Goal: Information Seeking & Learning: Learn about a topic

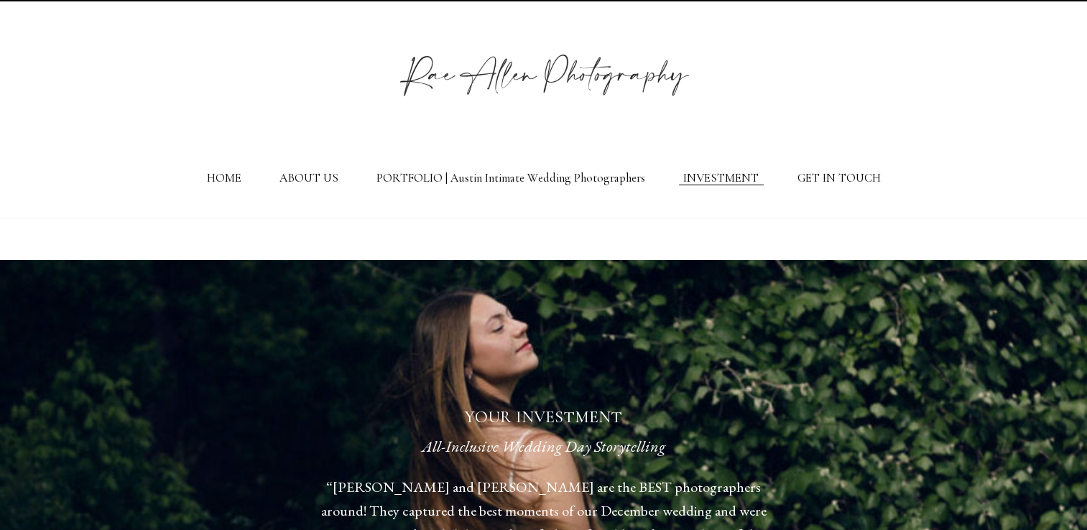
scroll to position [14, 0]
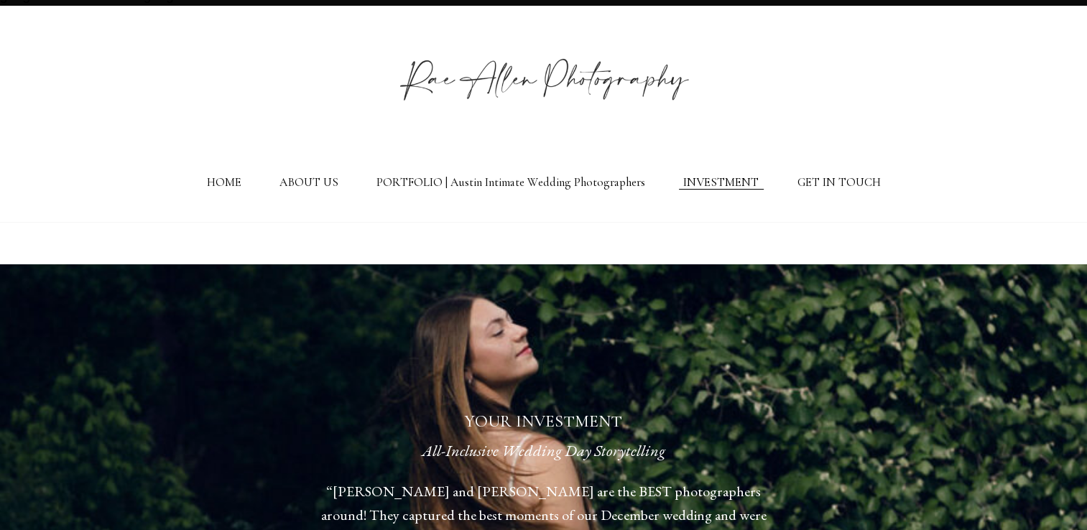
click at [730, 185] on link "INVESTMENT" at bounding box center [720, 182] width 75 height 14
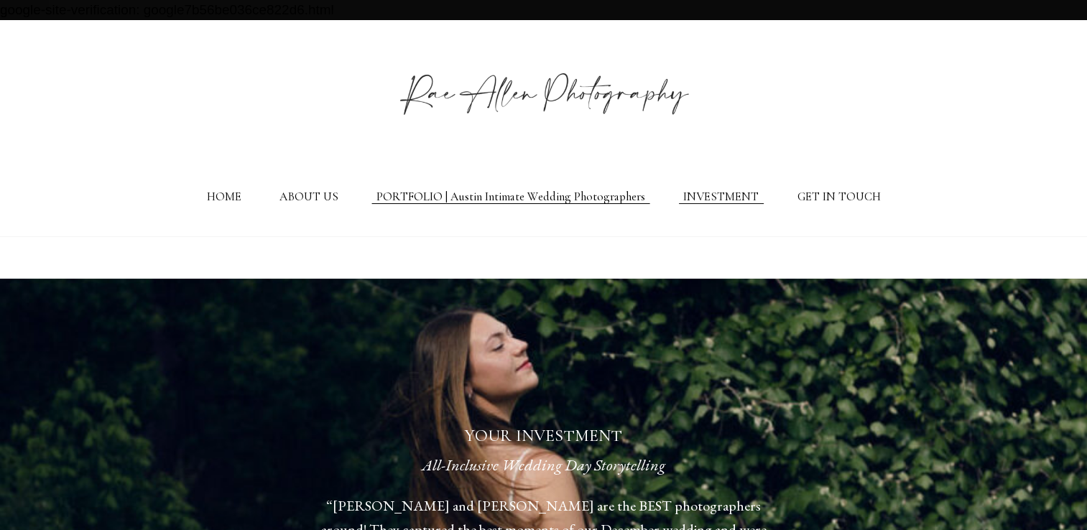
click at [481, 204] on link "PORTFOLIO | Austin Intimate Wedding Photographers" at bounding box center [511, 197] width 269 height 14
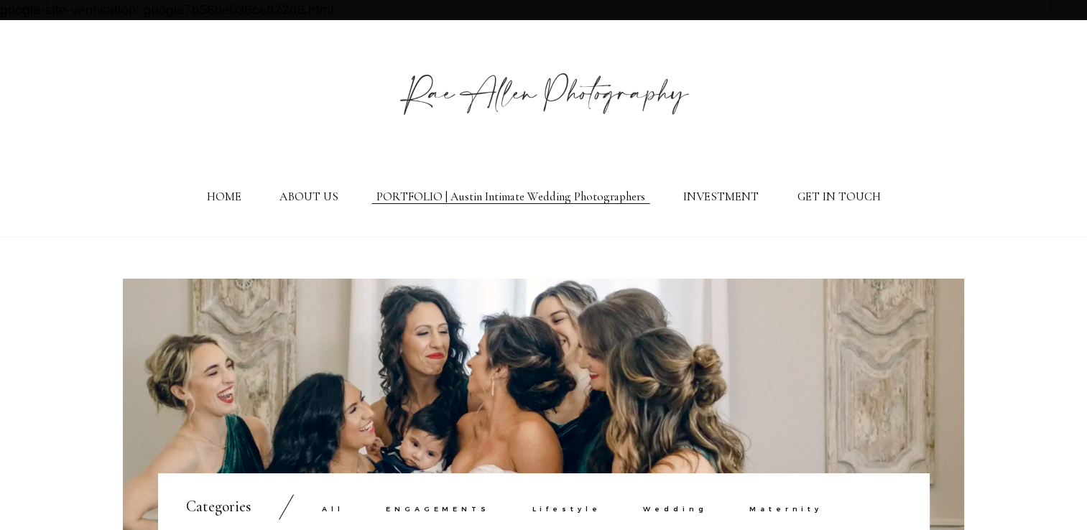
scroll to position [216, 0]
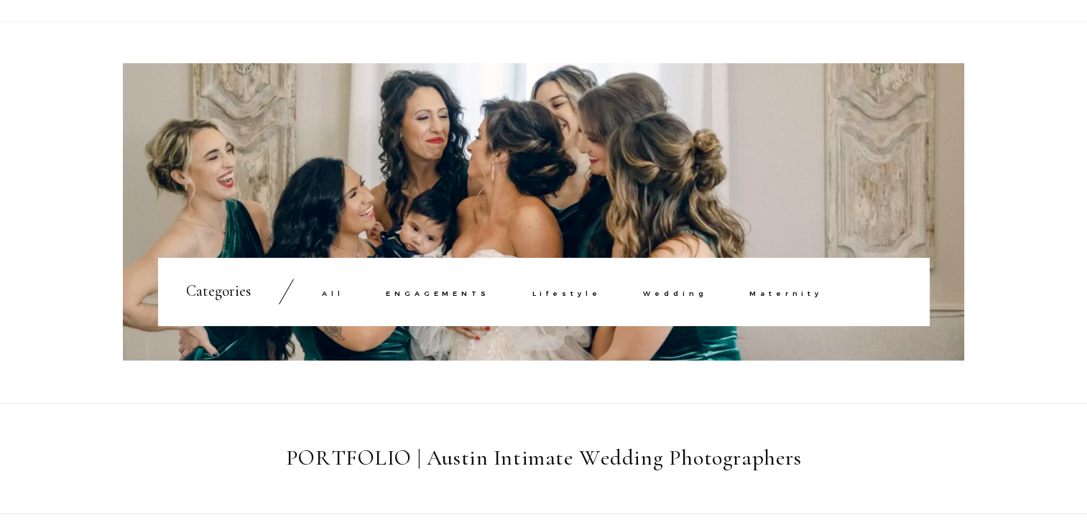
click at [430, 298] on link "ENGAGEMENTS" at bounding box center [438, 294] width 104 height 8
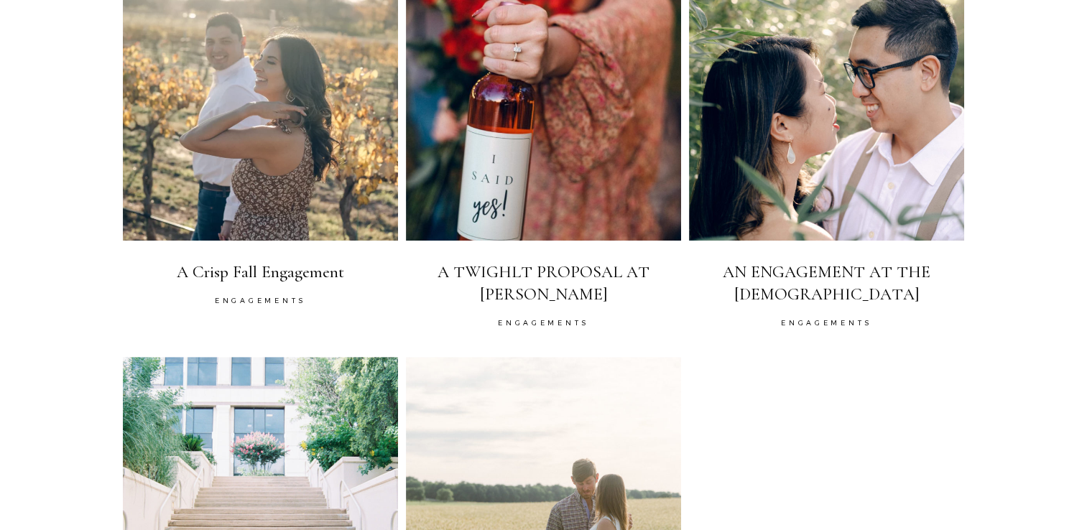
scroll to position [803, 0]
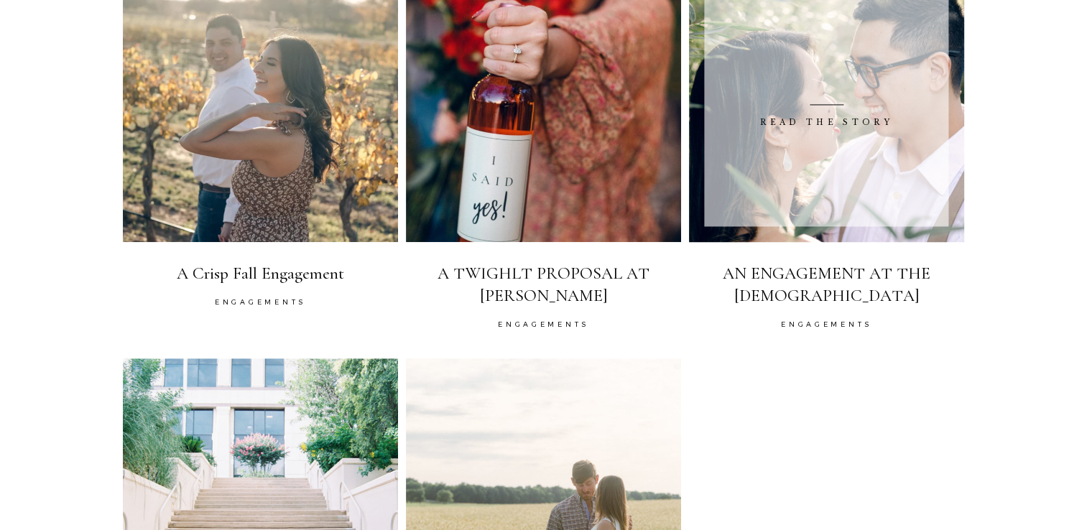
click at [846, 209] on span at bounding box center [827, 104] width 244 height 243
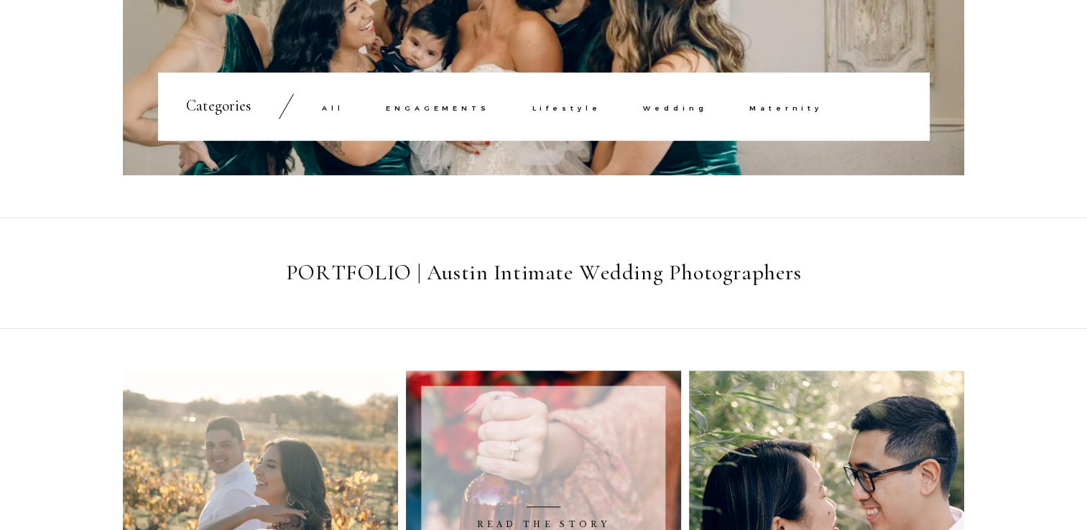
scroll to position [319, 0]
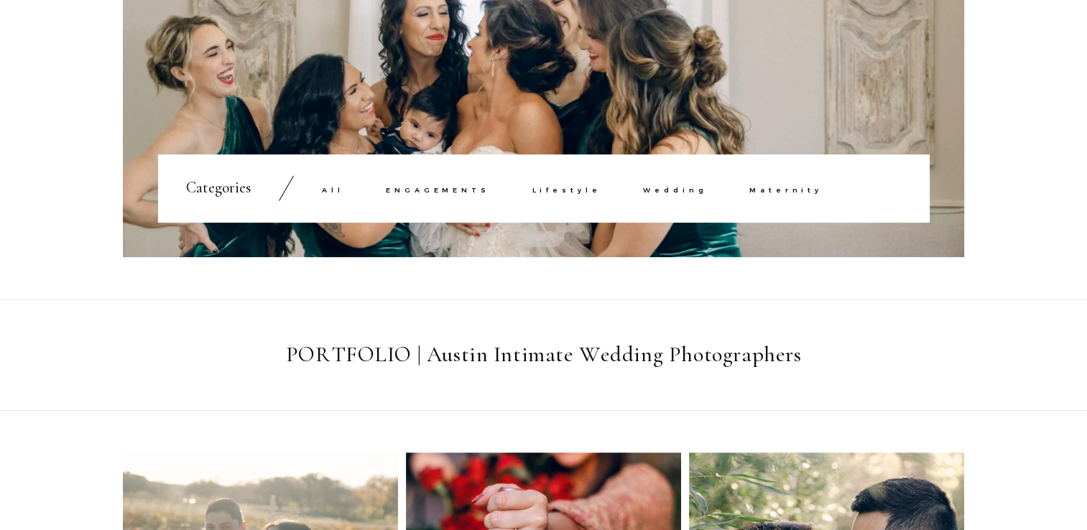
click at [668, 198] on div "All ENGAGEMENTS Lifestyle Wedding Maternity" at bounding box center [592, 188] width 540 height 20
click at [662, 194] on link "Wedding" at bounding box center [675, 190] width 64 height 8
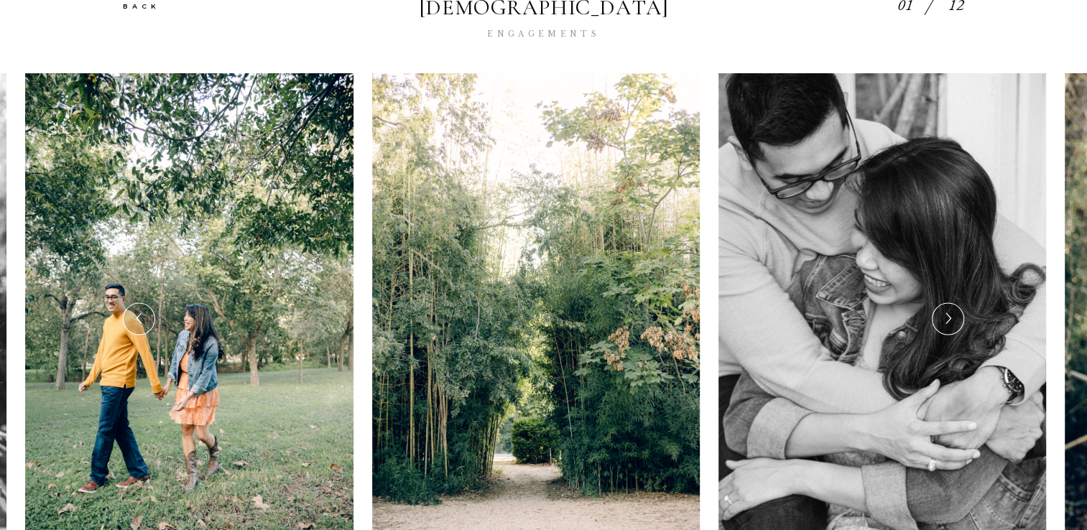
scroll to position [269, 0]
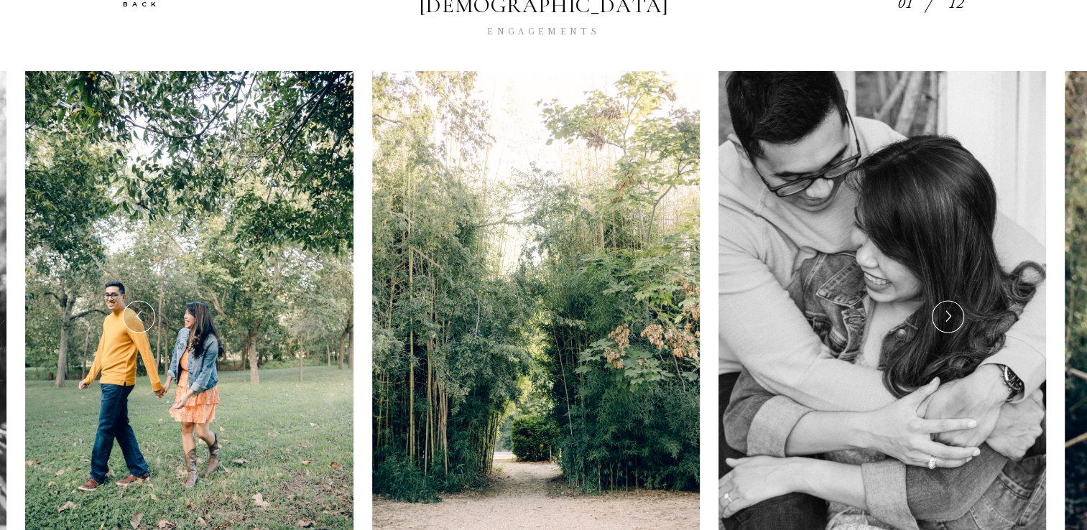
click at [955, 302] on div at bounding box center [948, 317] width 31 height 31
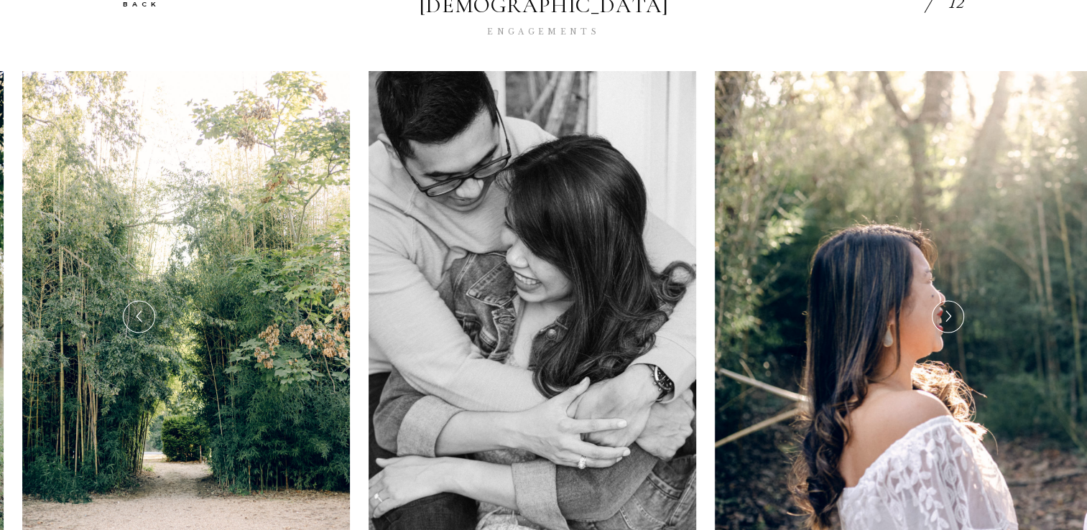
click at [955, 302] on div at bounding box center [948, 317] width 31 height 31
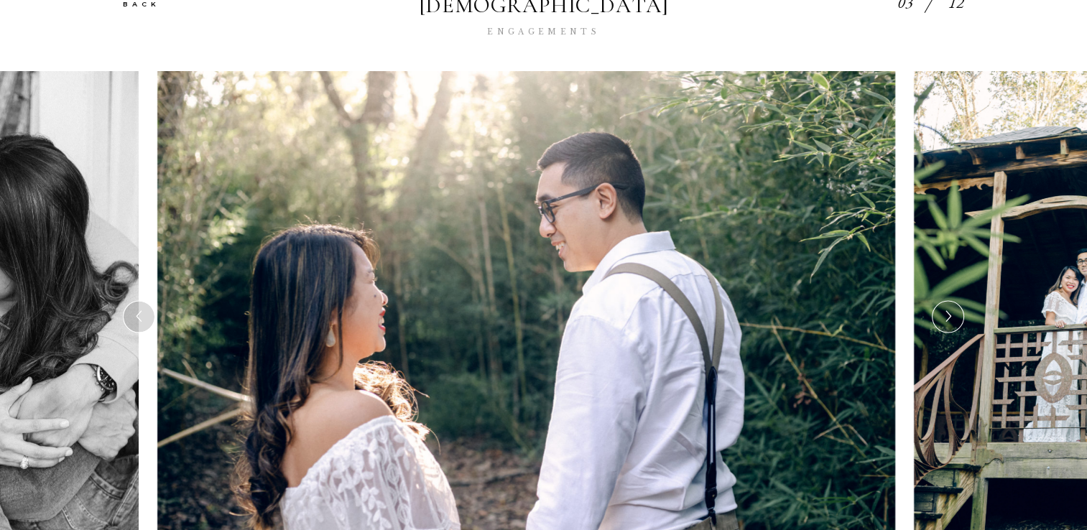
click at [955, 302] on div at bounding box center [948, 317] width 31 height 31
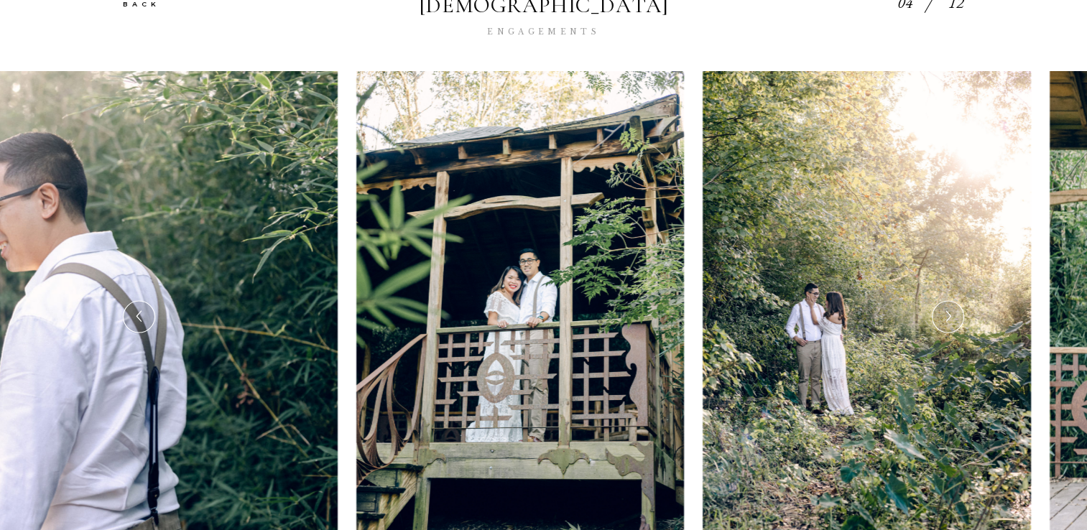
click at [946, 308] on icon at bounding box center [947, 317] width 12 height 18
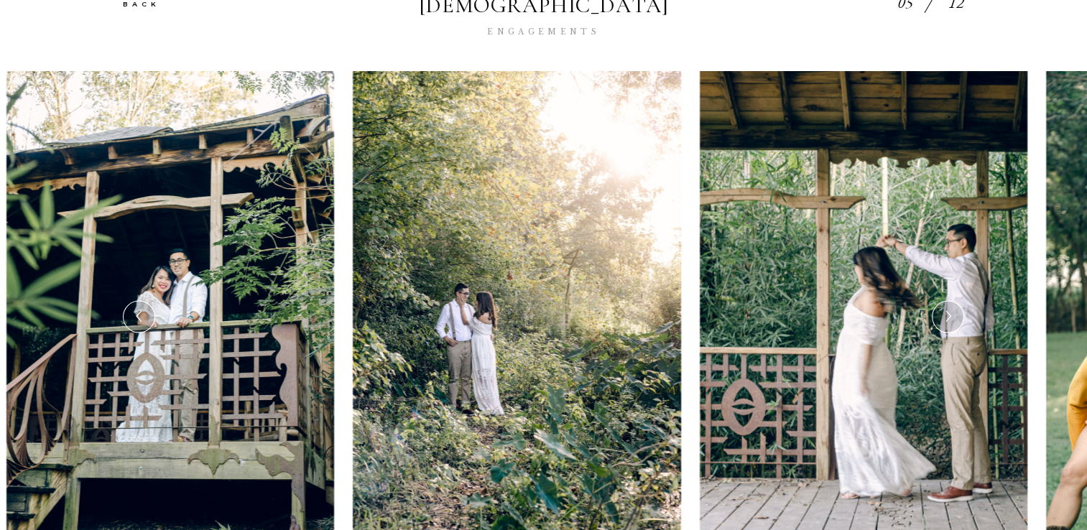
click at [946, 308] on icon at bounding box center [947, 317] width 12 height 18
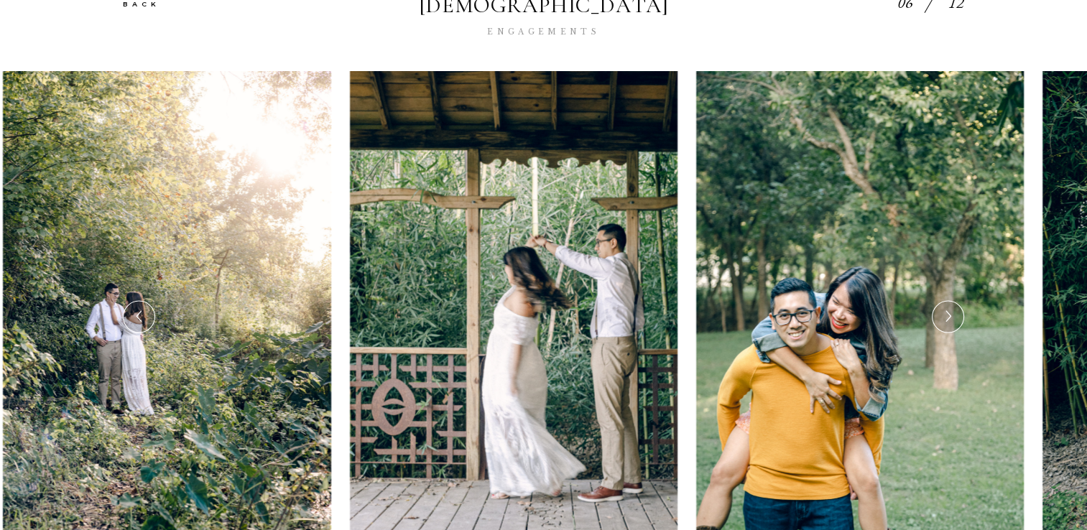
click at [946, 308] on icon at bounding box center [947, 317] width 12 height 18
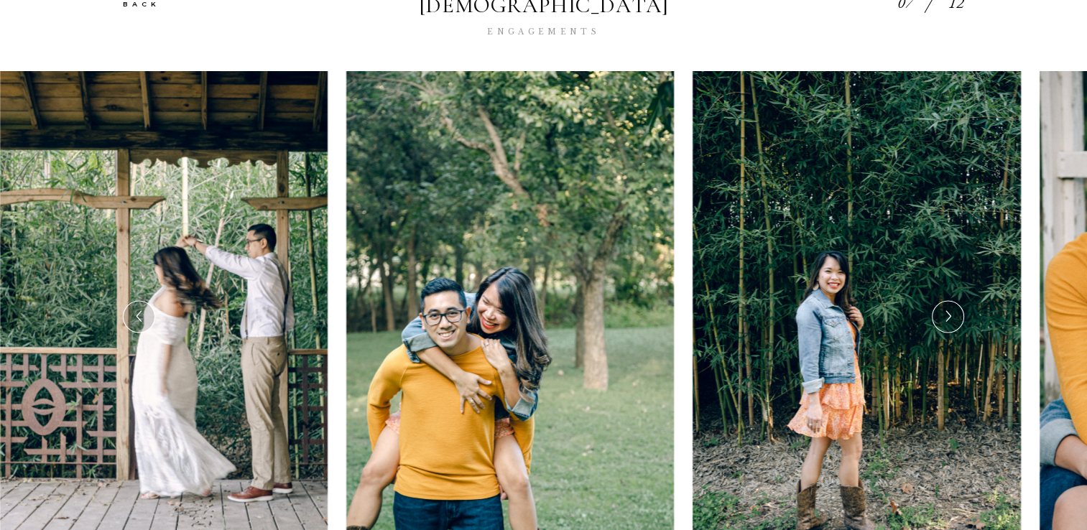
click at [958, 302] on div at bounding box center [948, 317] width 31 height 31
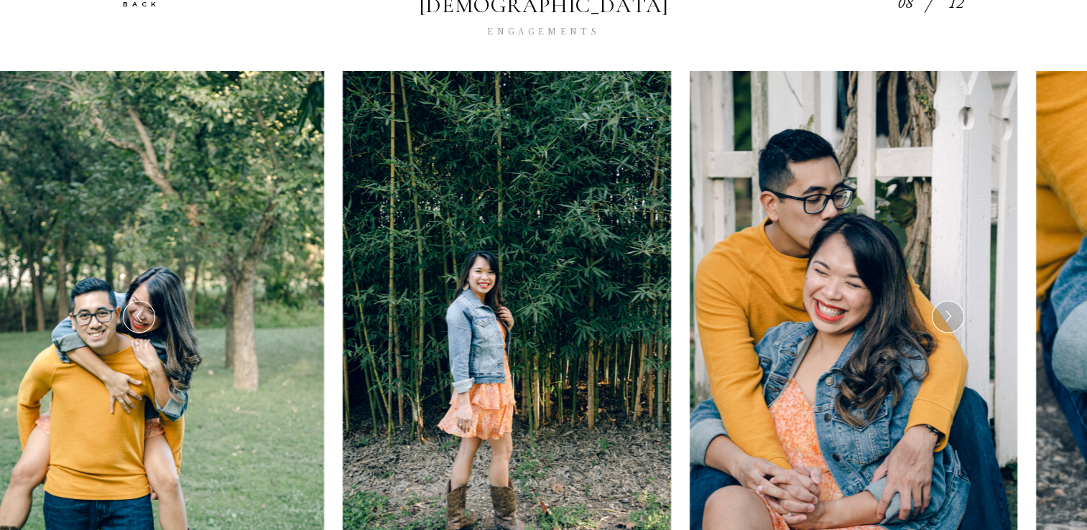
click at [948, 308] on icon at bounding box center [947, 317] width 12 height 18
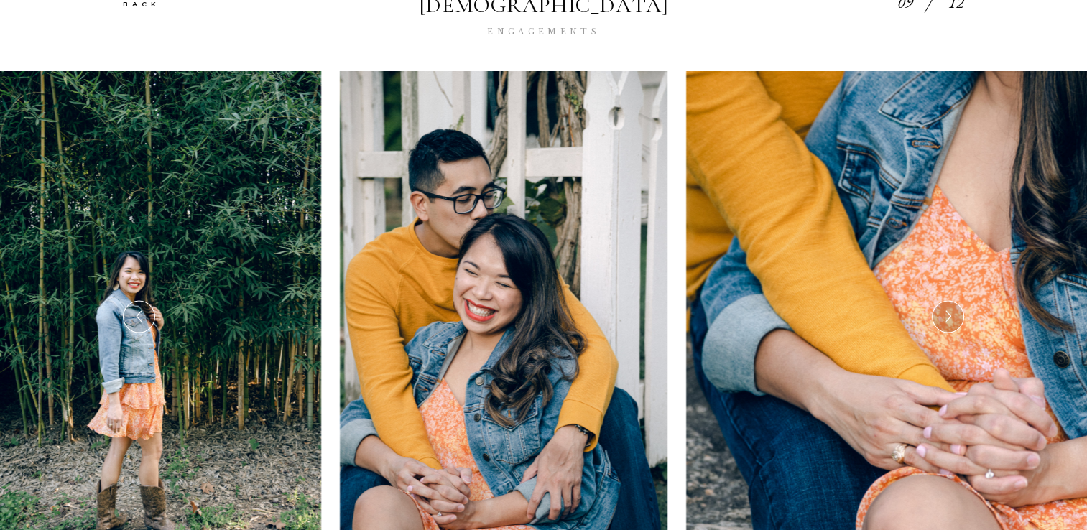
click at [962, 290] on img at bounding box center [1055, 317] width 738 height 492
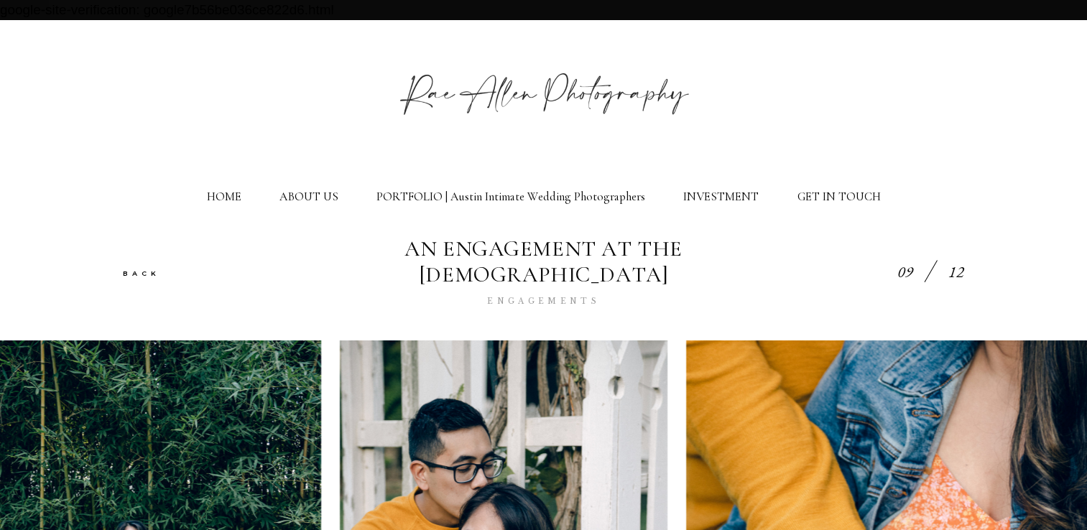
click at [144, 269] on link "BACK" at bounding box center [141, 273] width 37 height 8
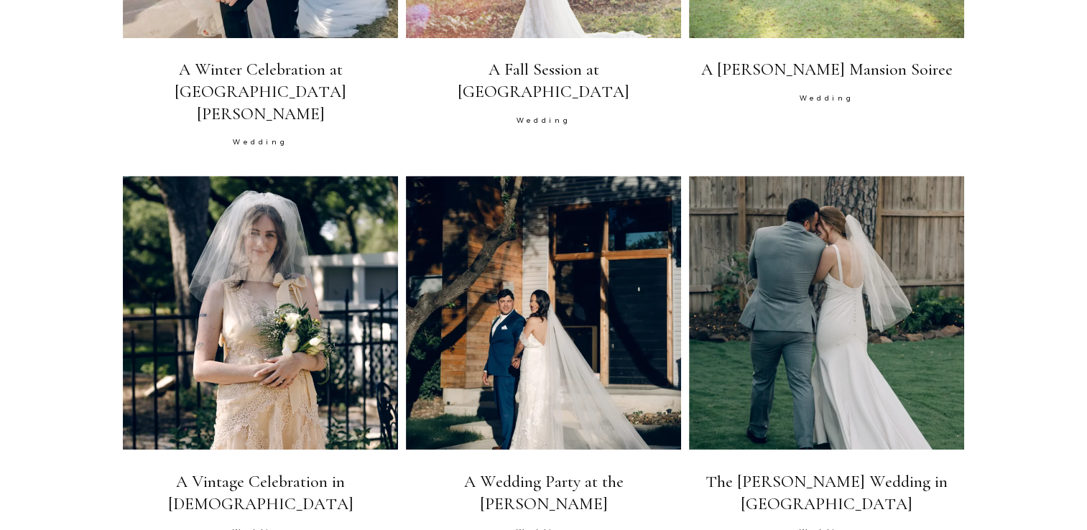
scroll to position [1006, 0]
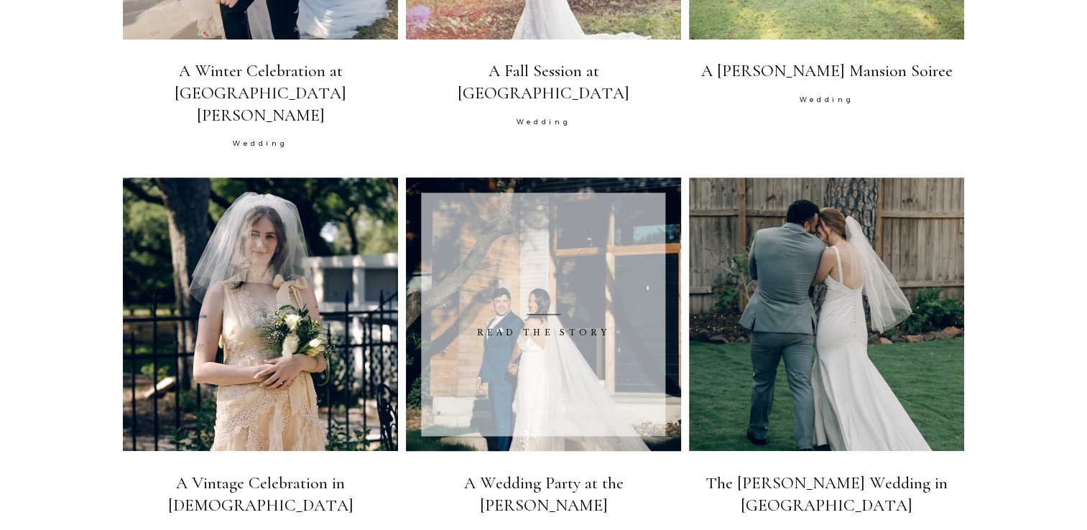
click at [571, 351] on span at bounding box center [544, 314] width 244 height 243
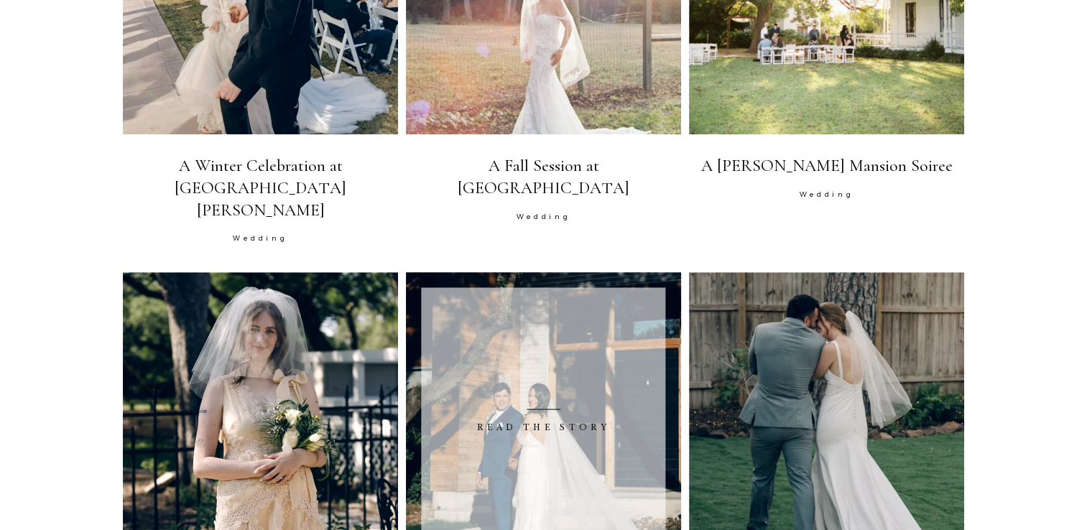
scroll to position [910, 0]
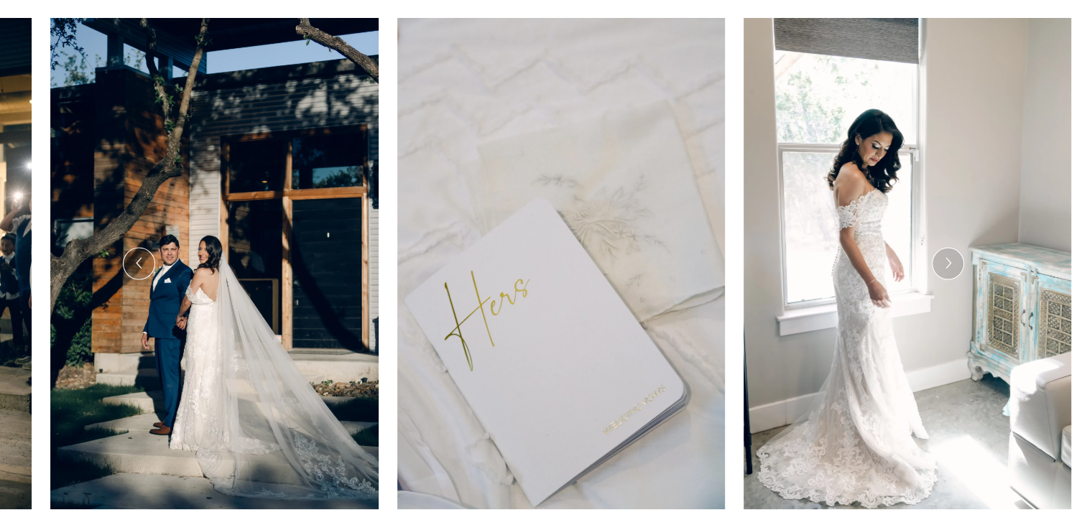
scroll to position [399, 0]
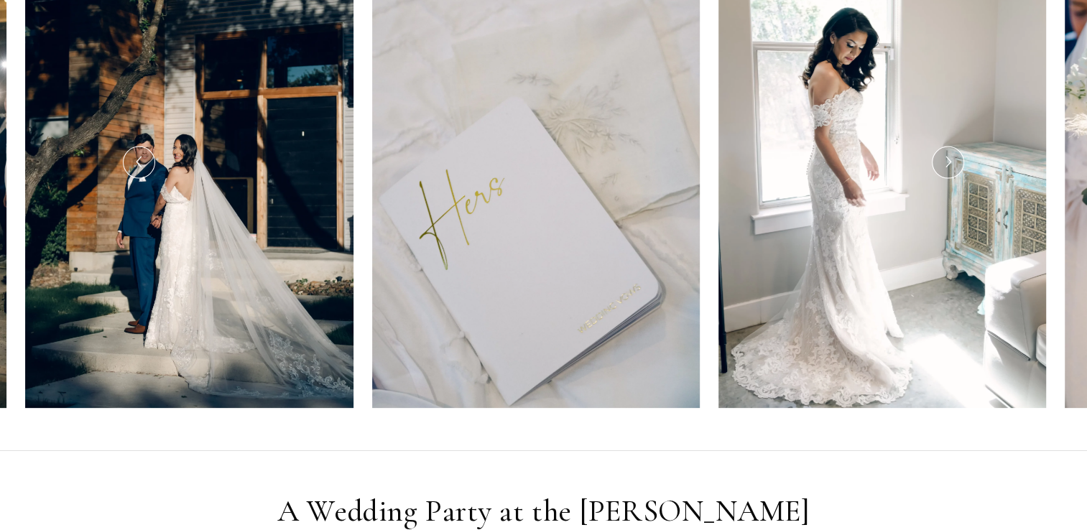
click at [937, 164] on div at bounding box center [948, 162] width 31 height 31
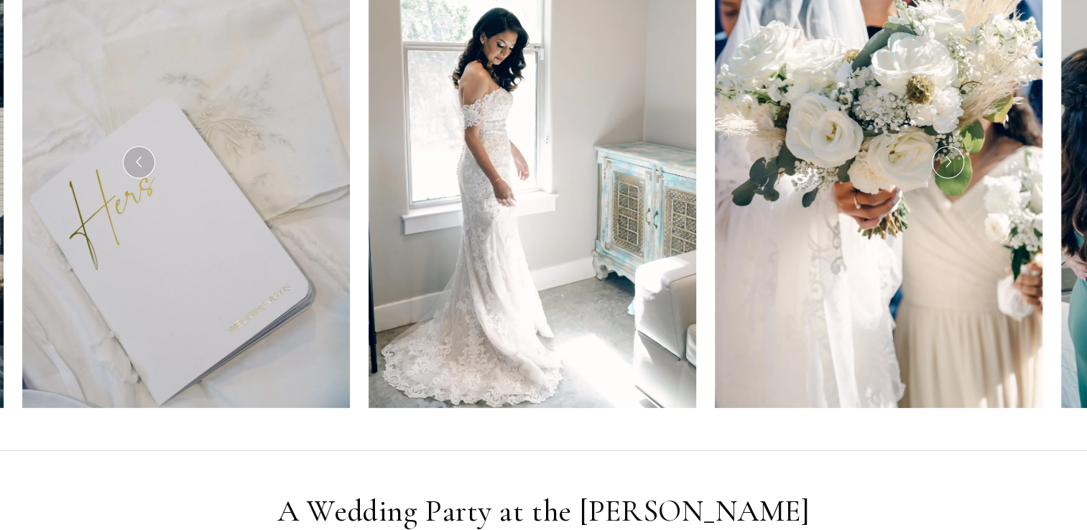
click at [949, 171] on icon at bounding box center [947, 163] width 12 height 18
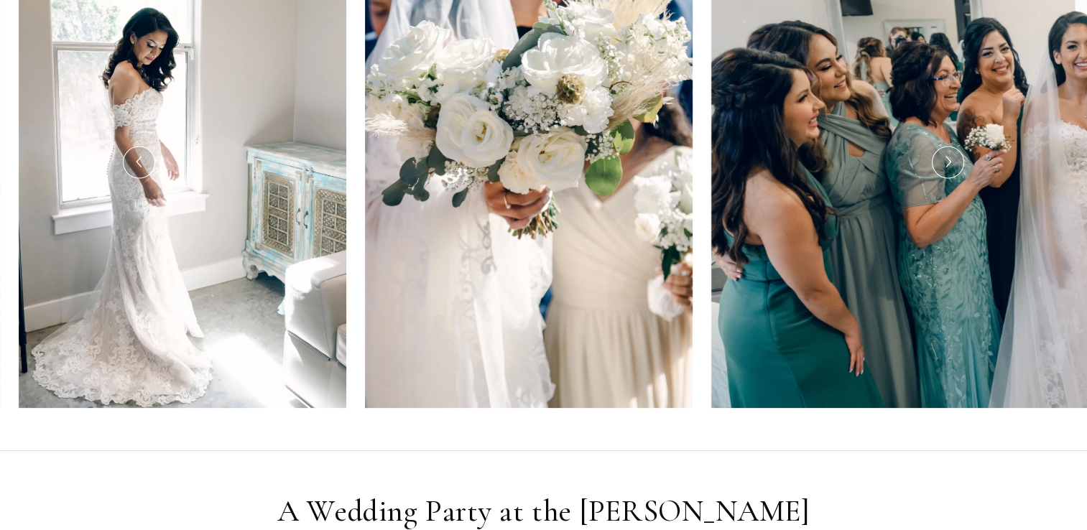
click at [949, 171] on icon at bounding box center [947, 163] width 12 height 18
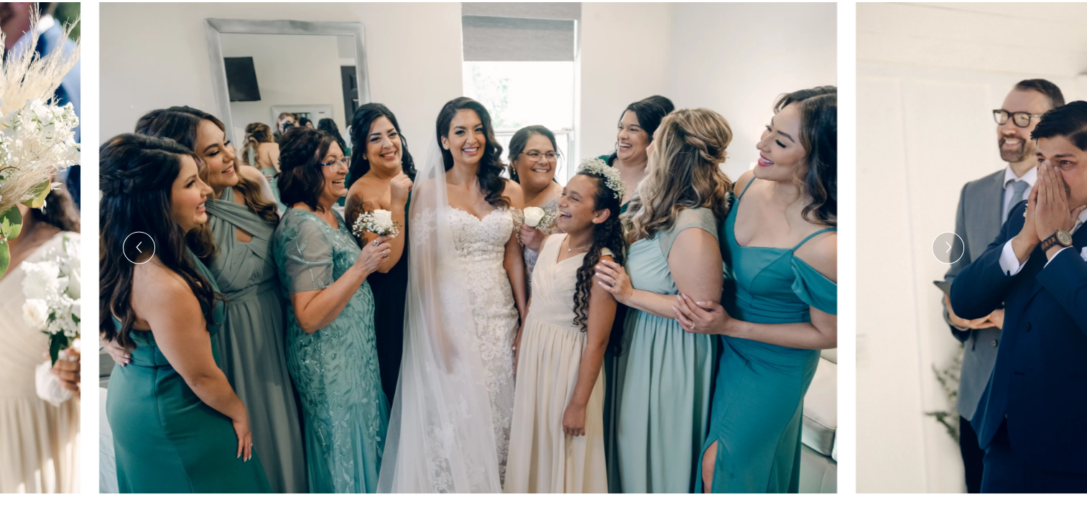
scroll to position [312, 0]
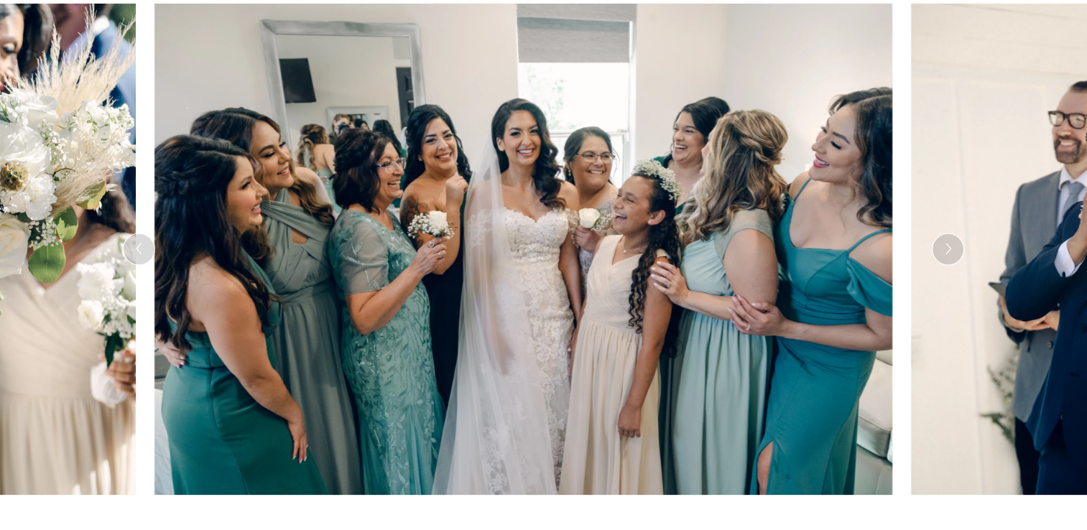
click at [944, 254] on icon at bounding box center [947, 250] width 12 height 18
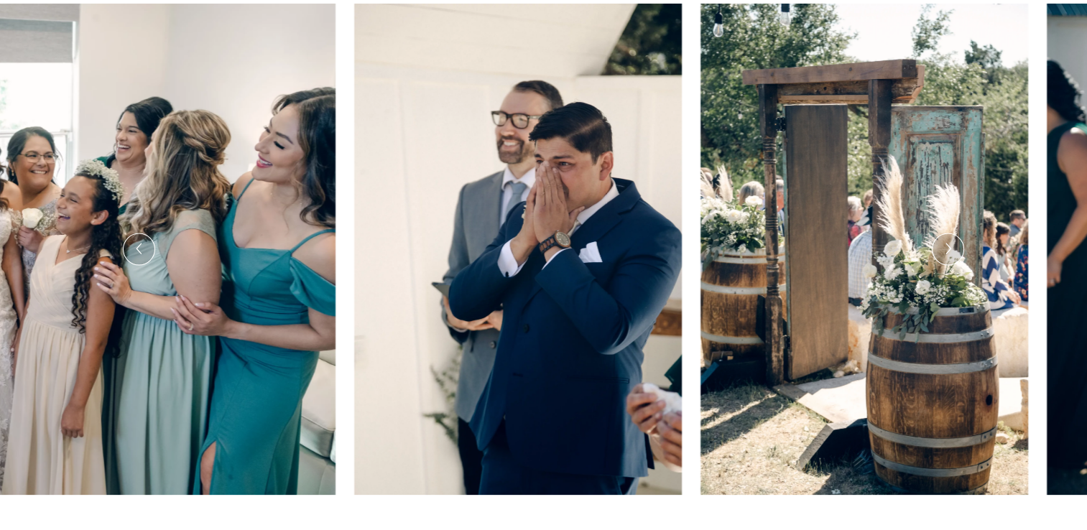
click at [957, 260] on div at bounding box center [948, 249] width 31 height 31
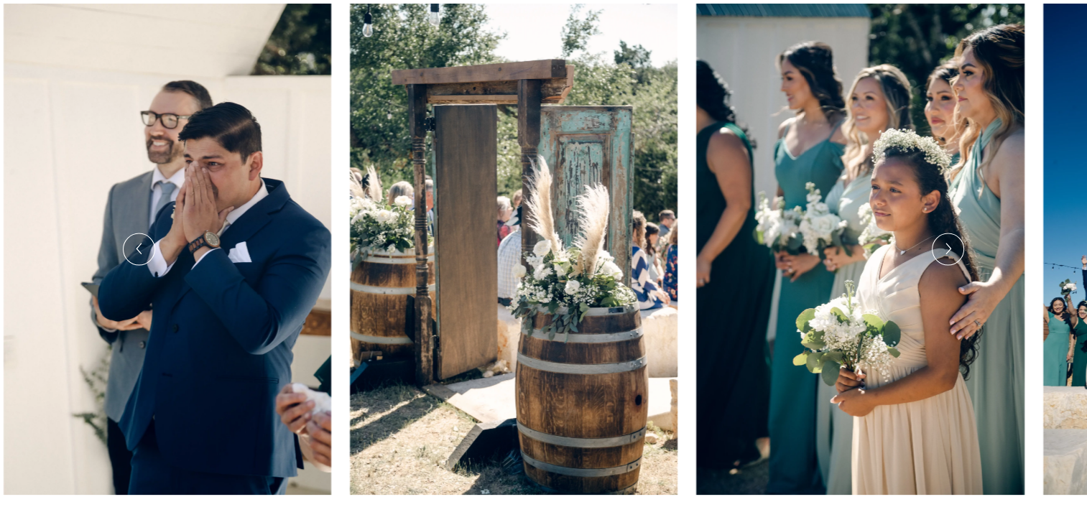
click at [946, 259] on icon at bounding box center [947, 250] width 12 height 18
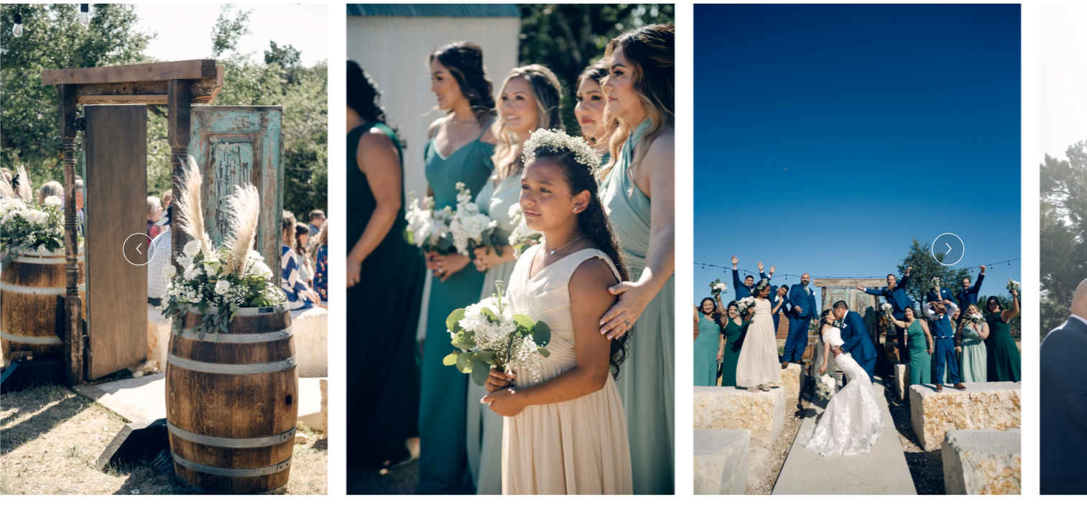
click at [946, 259] on icon at bounding box center [947, 250] width 12 height 18
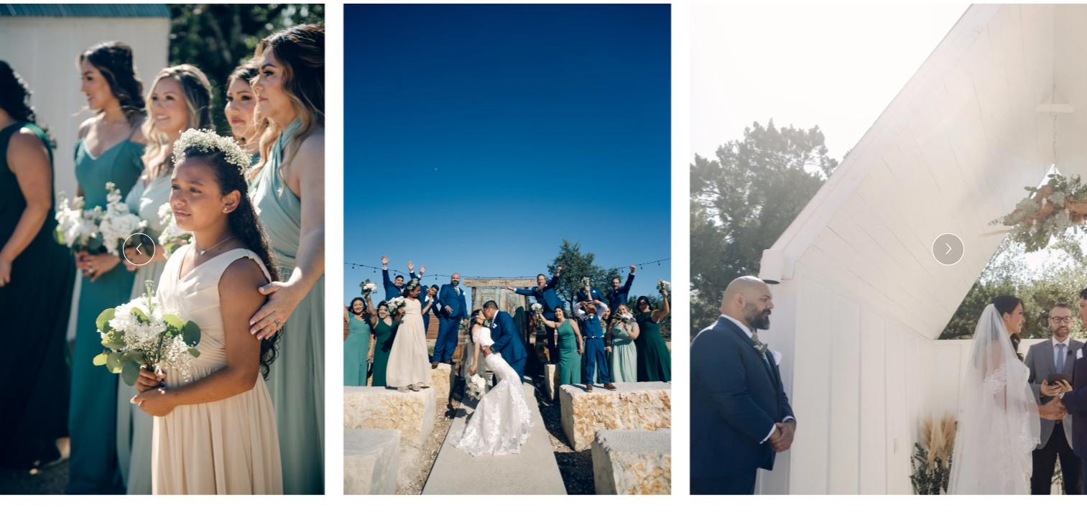
click at [946, 259] on icon at bounding box center [947, 250] width 12 height 18
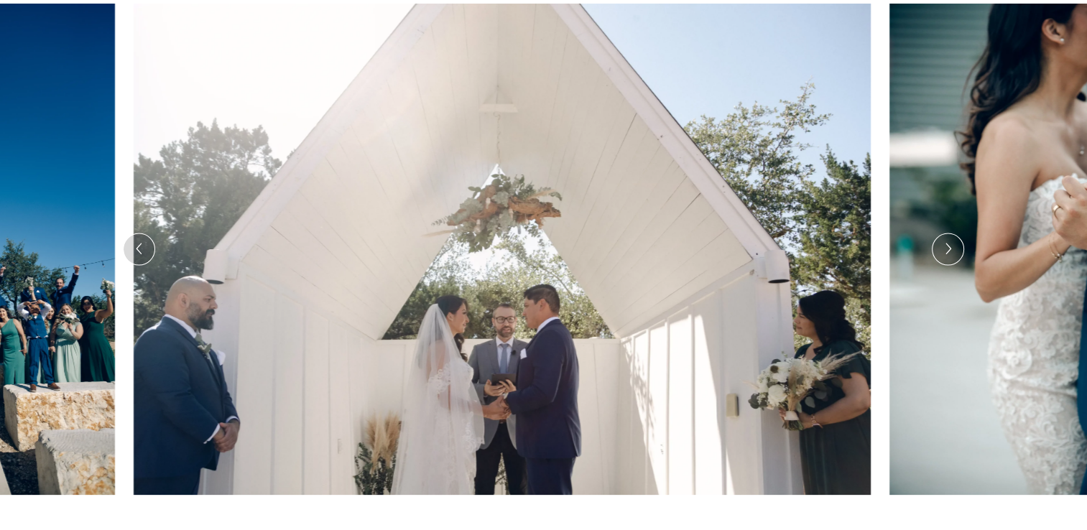
click at [946, 259] on icon at bounding box center [947, 250] width 12 height 18
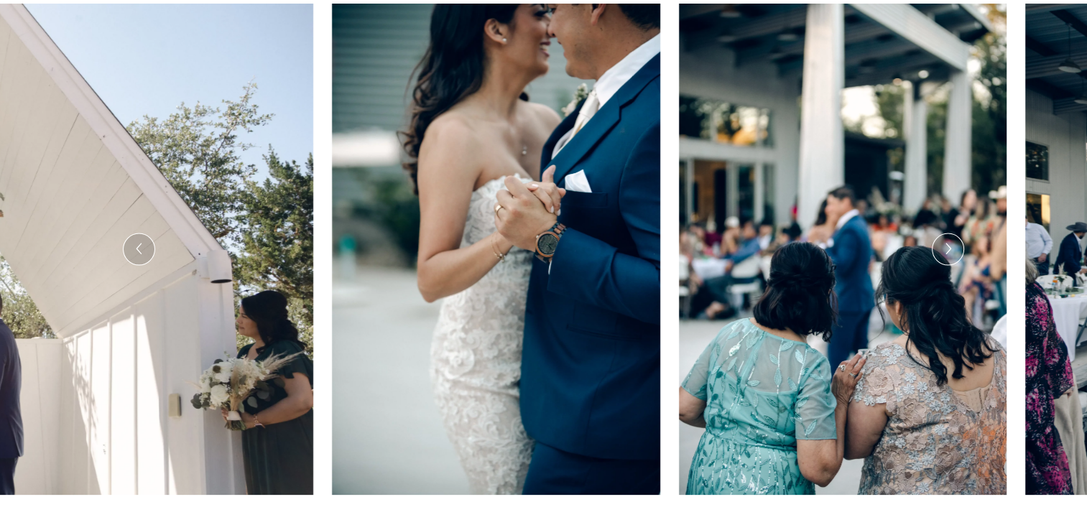
click at [946, 259] on icon at bounding box center [947, 250] width 12 height 18
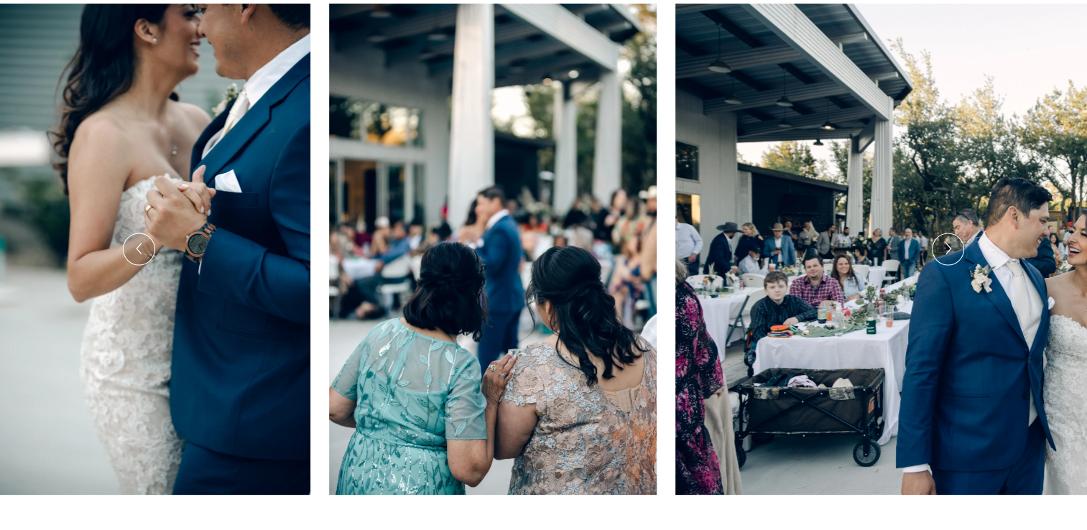
click at [946, 259] on icon at bounding box center [947, 250] width 12 height 18
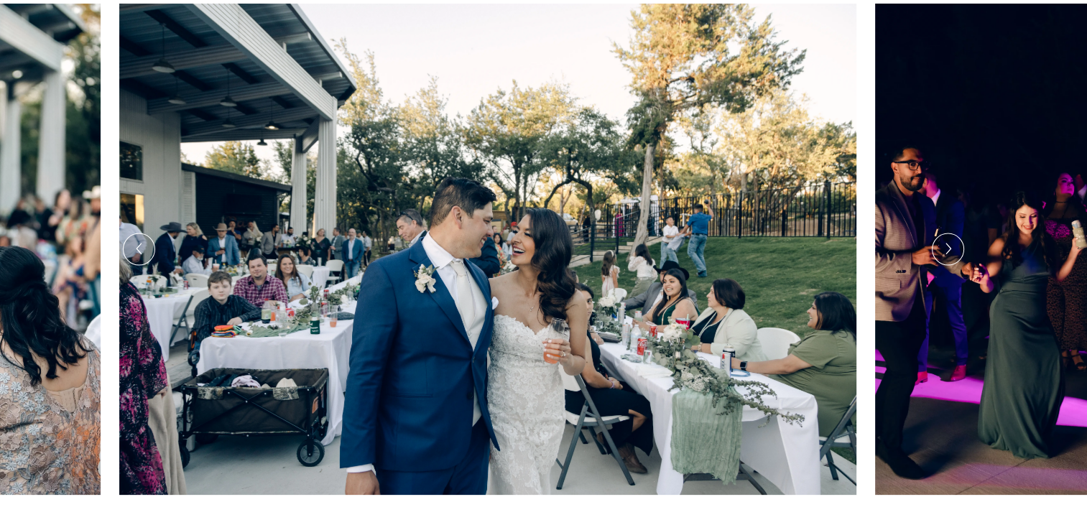
click at [954, 256] on div at bounding box center [948, 249] width 31 height 31
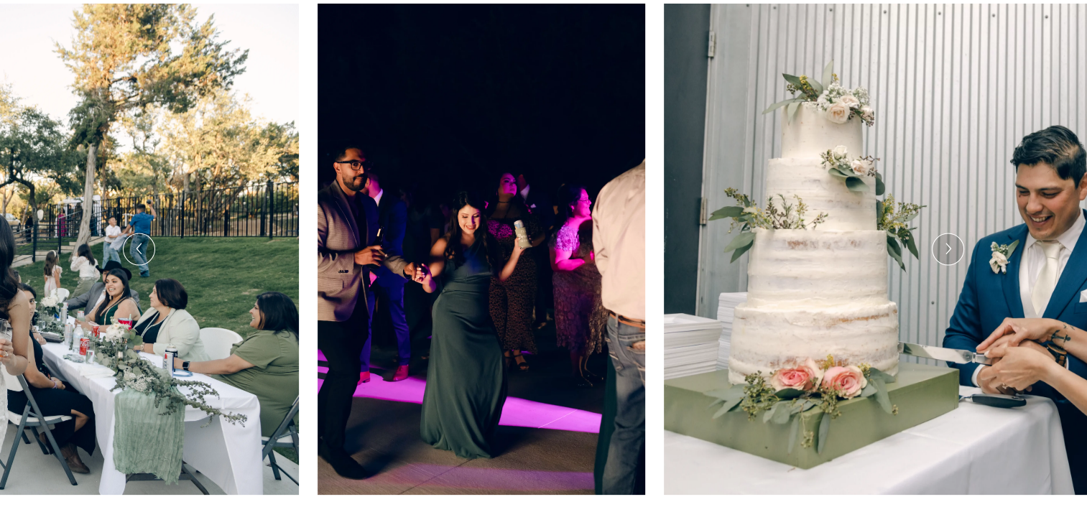
click at [954, 256] on div at bounding box center [948, 249] width 31 height 31
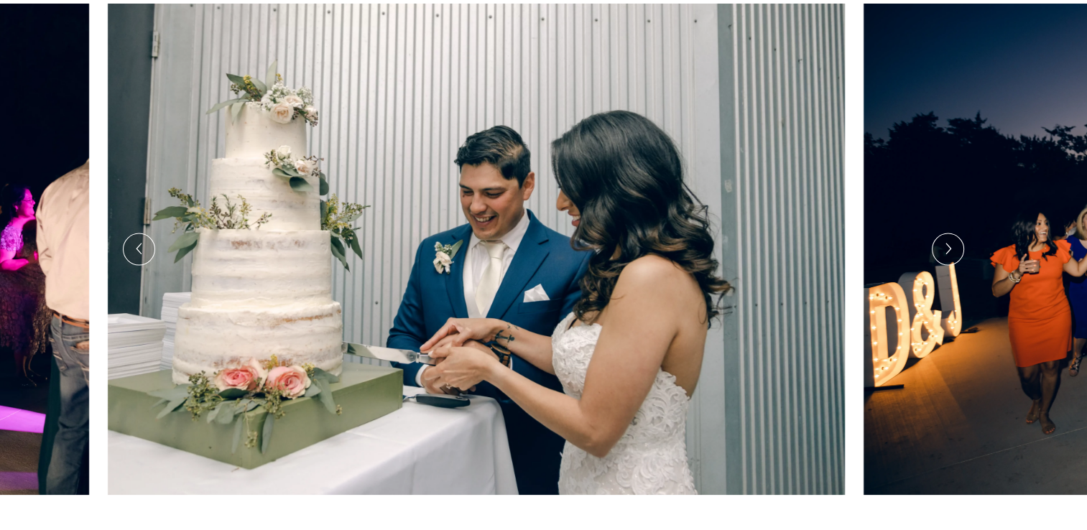
click at [954, 256] on div at bounding box center [948, 249] width 31 height 31
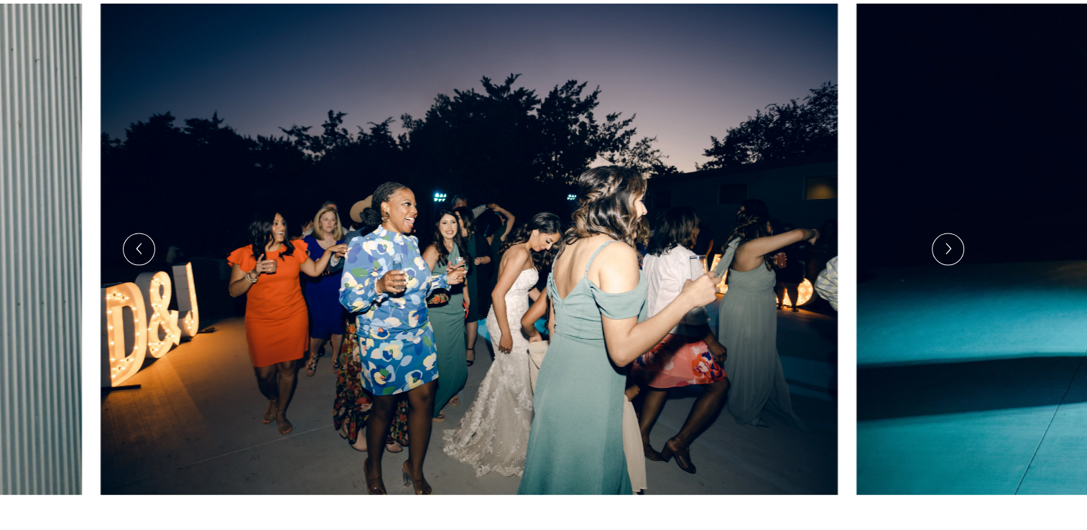
click at [943, 252] on icon at bounding box center [947, 250] width 12 height 18
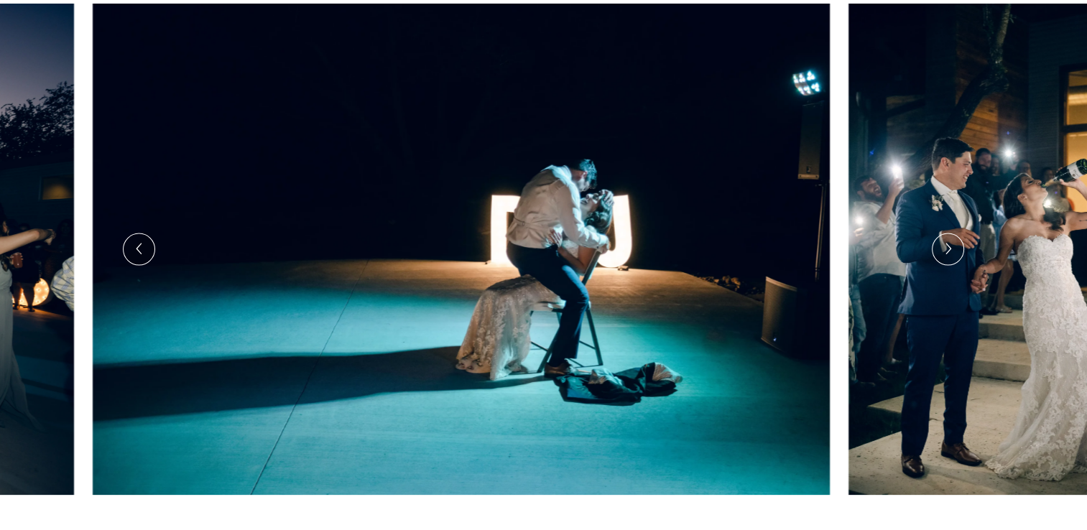
click at [943, 252] on icon at bounding box center [947, 250] width 12 height 18
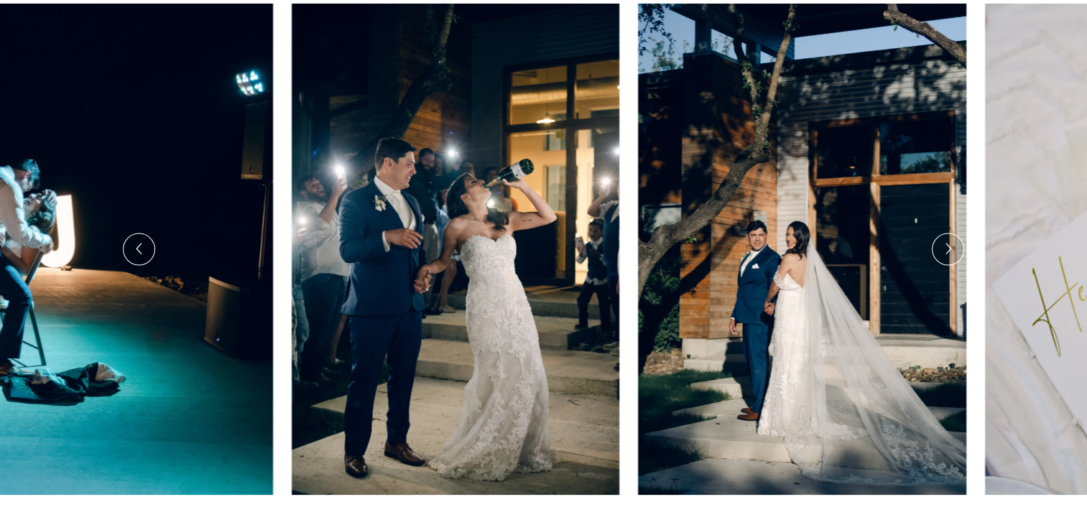
click at [950, 256] on icon at bounding box center [947, 250] width 12 height 18
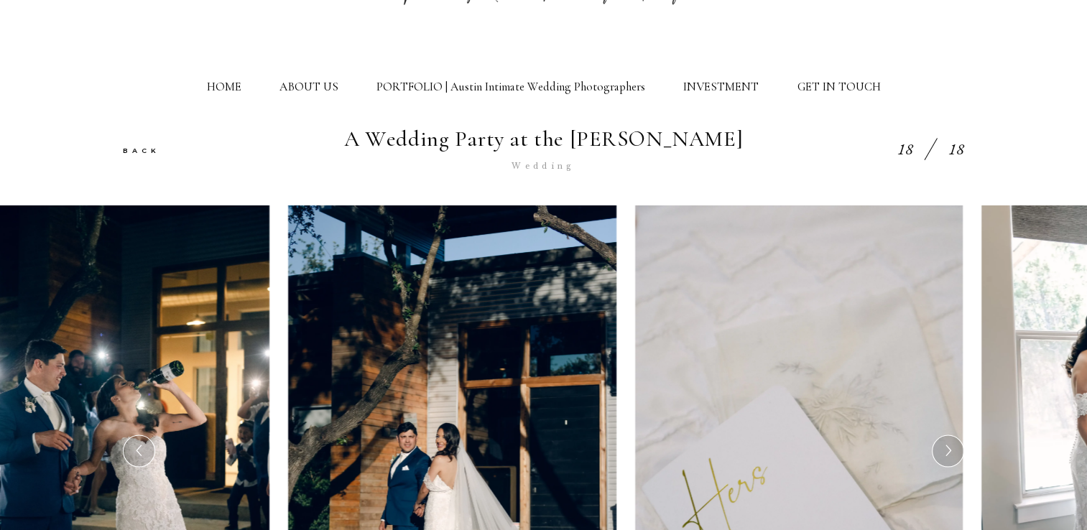
scroll to position [105, 0]
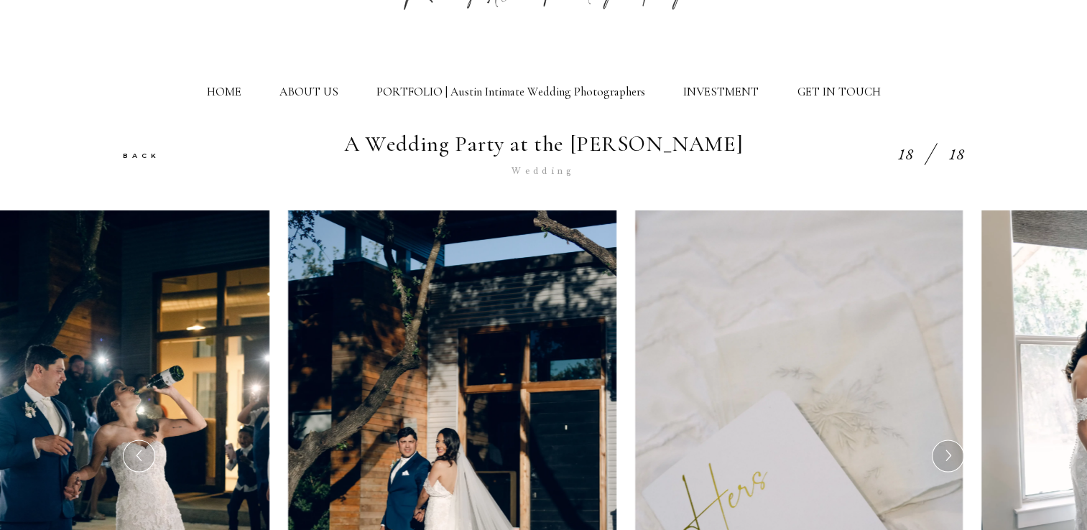
click at [111, 170] on div "BACK A Wedding Party at the Liney Moon Wedding 18 18" at bounding box center [543, 171] width 1087 height 79
click at [141, 158] on link "BACK" at bounding box center [141, 156] width 37 height 8
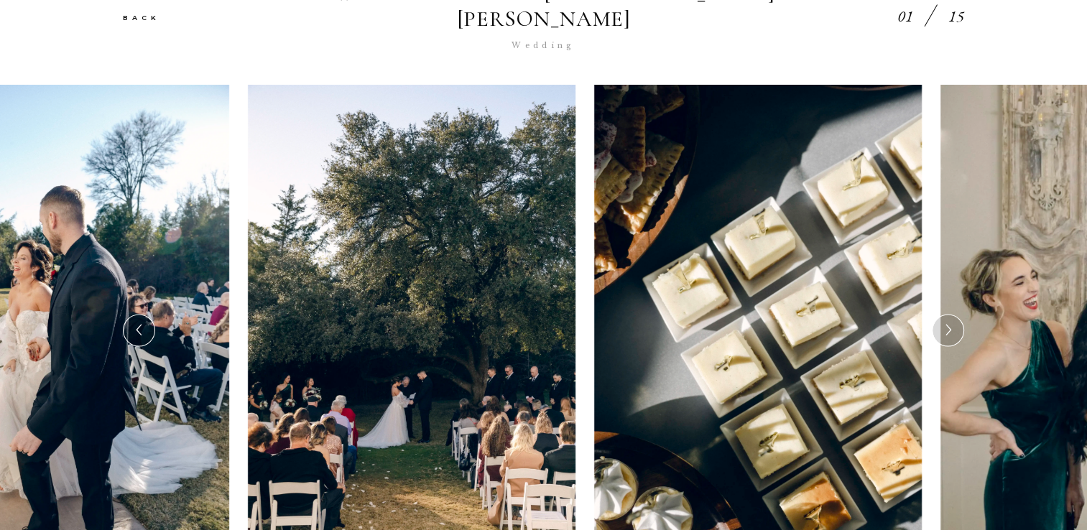
scroll to position [257, 0]
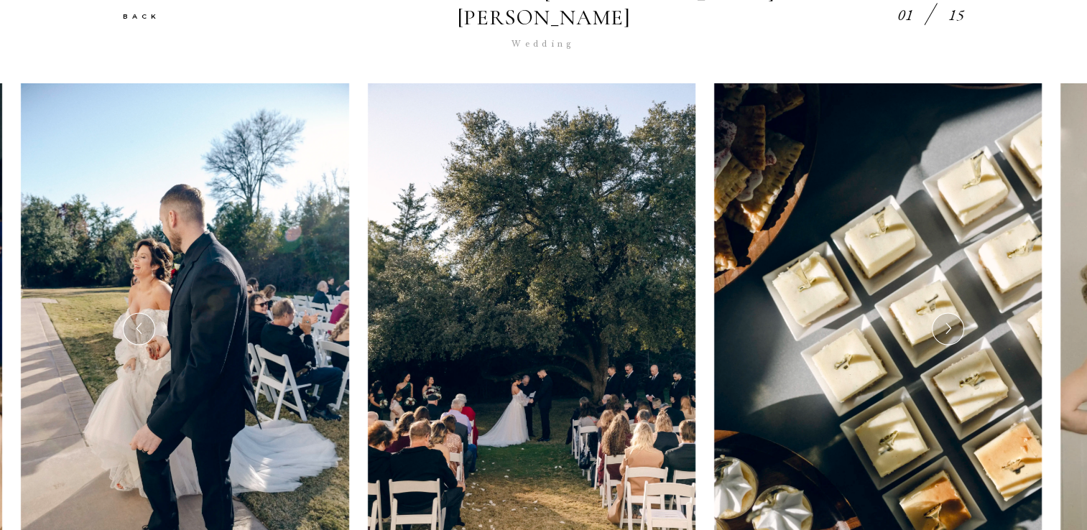
click at [949, 321] on icon at bounding box center [947, 330] width 12 height 18
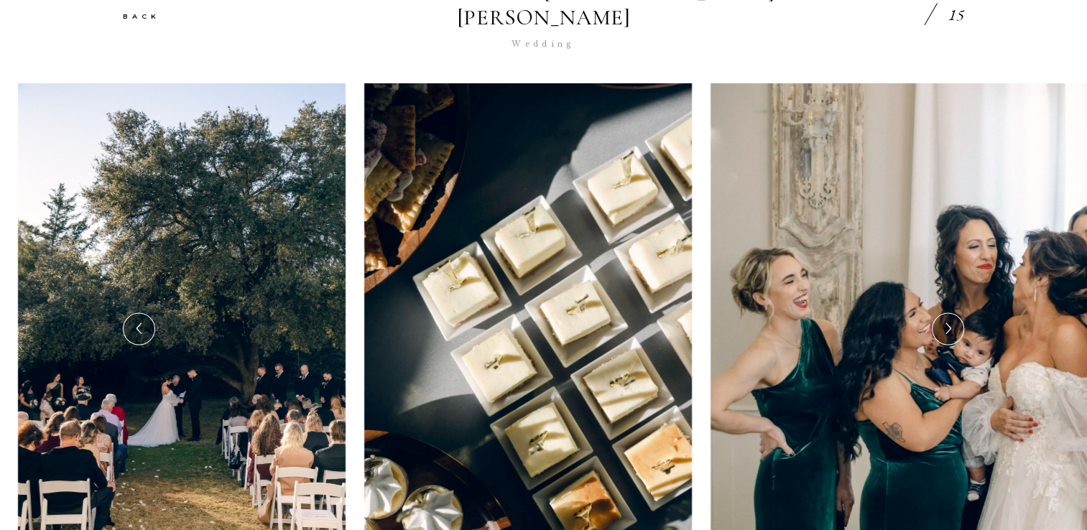
click at [959, 314] on div at bounding box center [948, 329] width 31 height 31
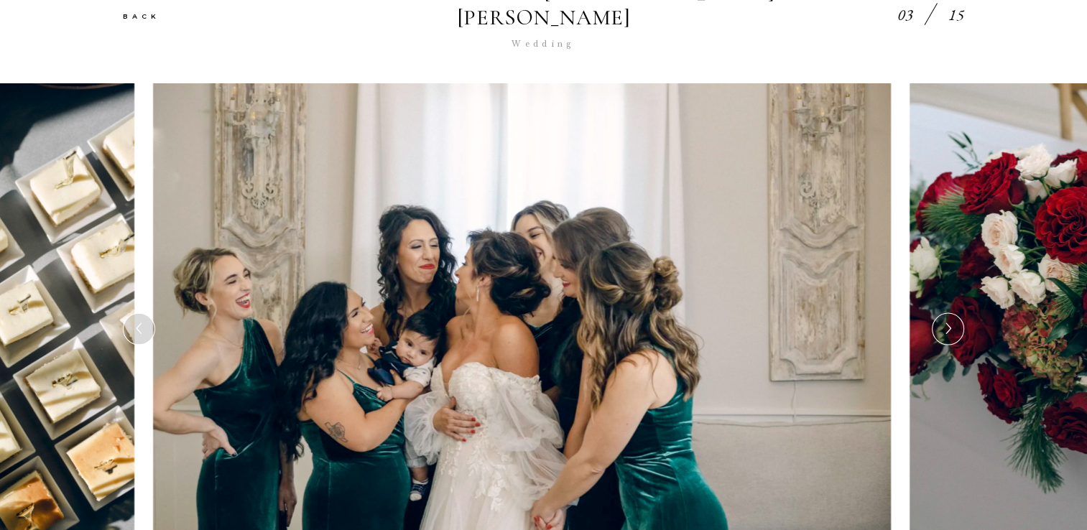
click at [959, 314] on div at bounding box center [948, 329] width 31 height 31
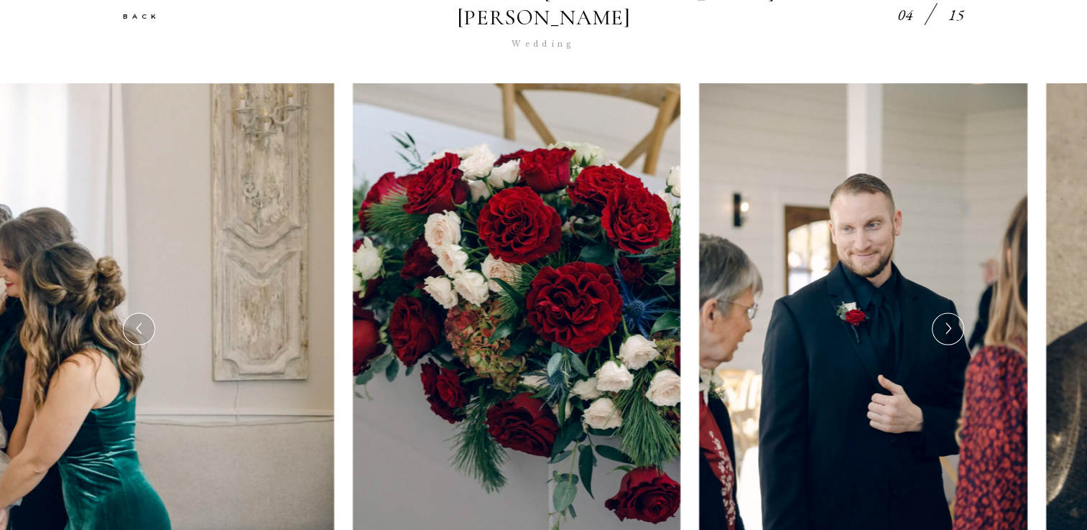
click at [950, 319] on div at bounding box center [948, 329] width 31 height 31
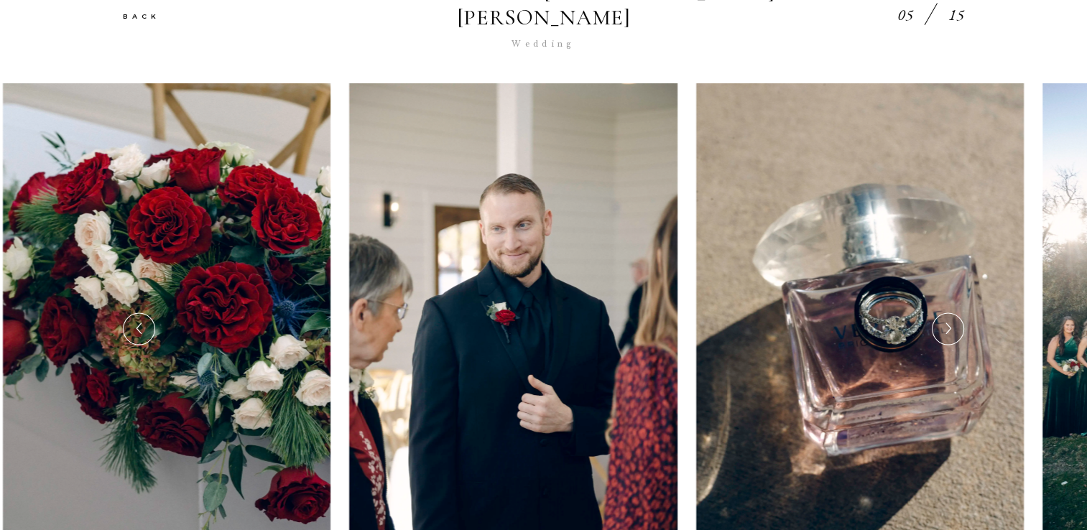
click at [950, 319] on div at bounding box center [948, 329] width 31 height 31
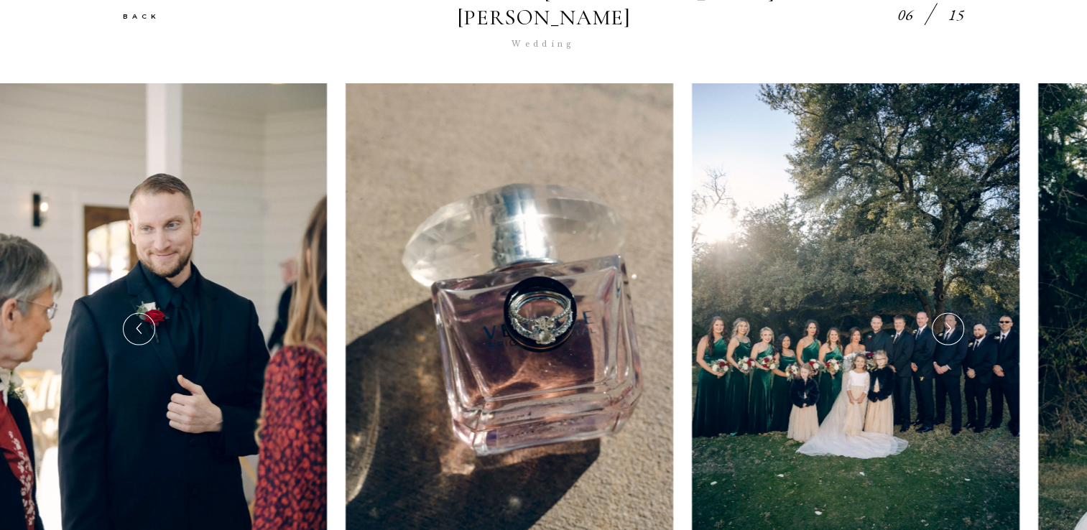
click at [954, 314] on div at bounding box center [948, 329] width 31 height 31
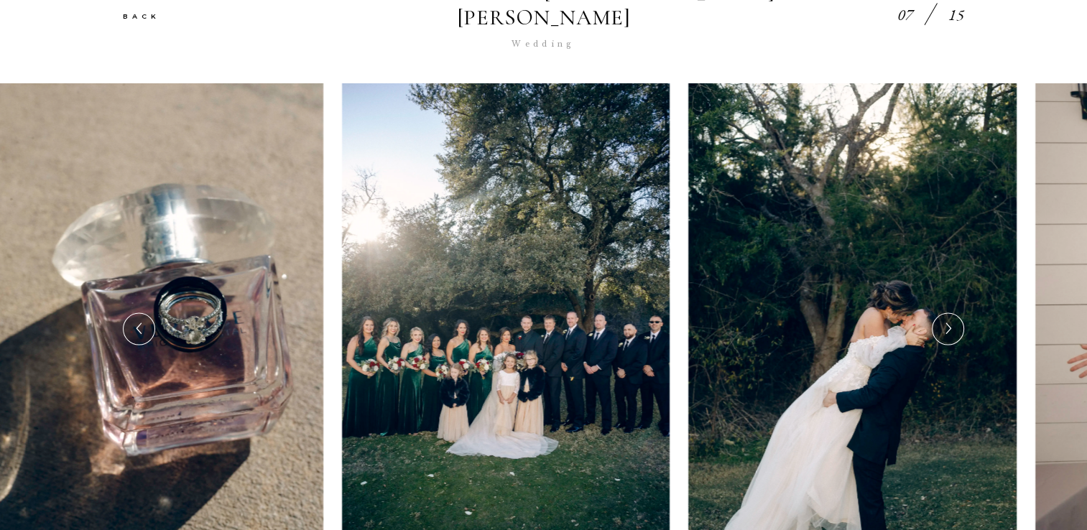
click at [946, 321] on icon at bounding box center [947, 330] width 12 height 18
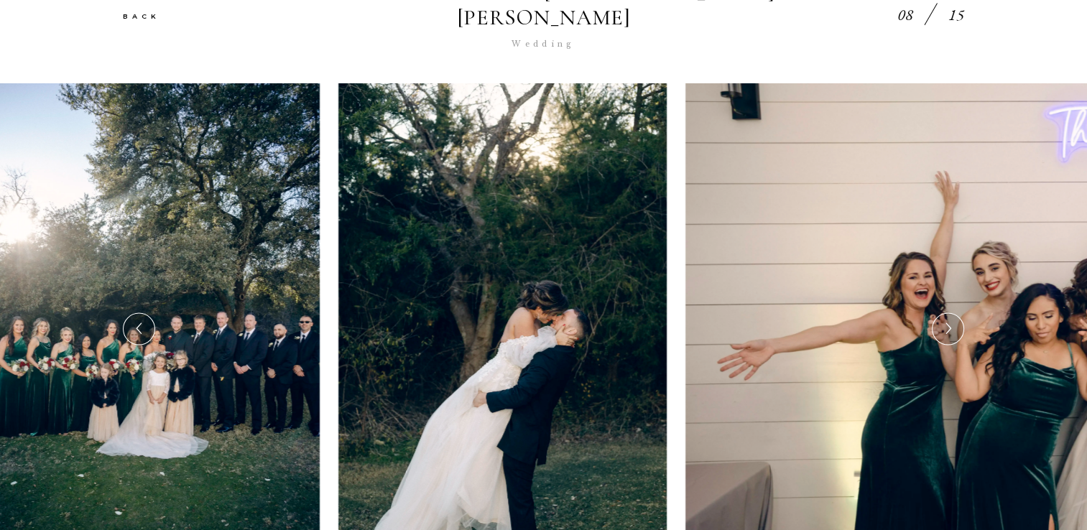
click at [946, 321] on icon at bounding box center [947, 330] width 12 height 18
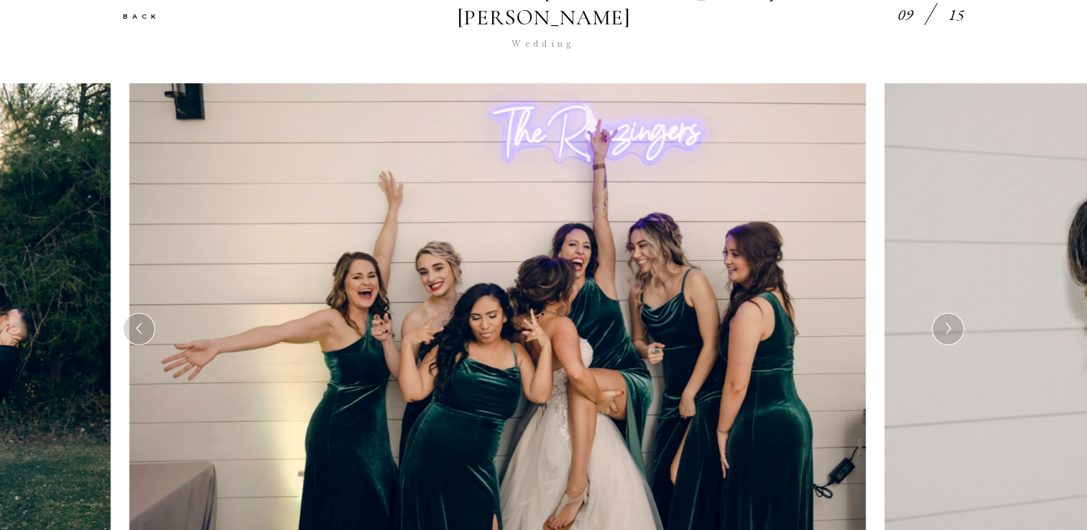
click at [946, 321] on icon at bounding box center [947, 330] width 12 height 18
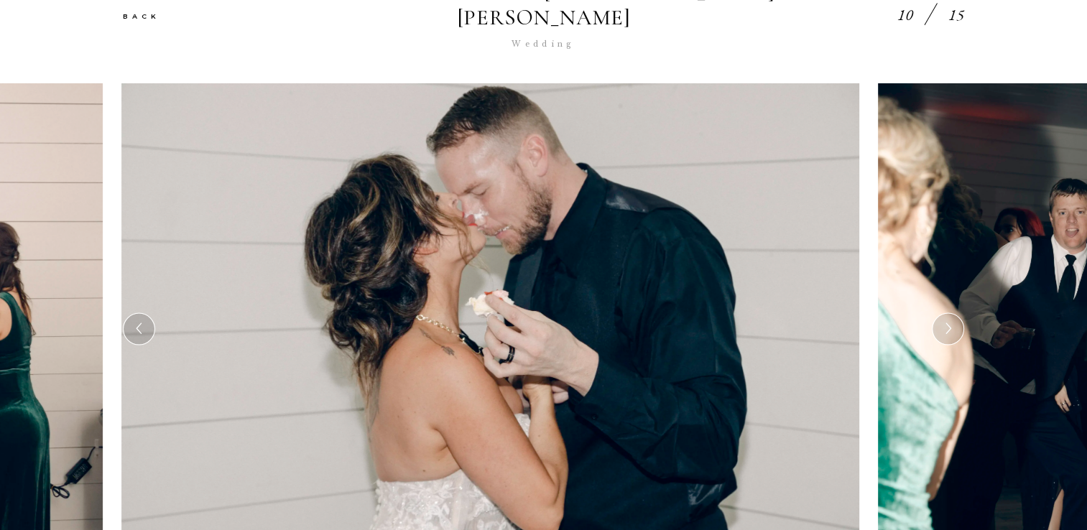
click at [946, 321] on icon at bounding box center [947, 330] width 12 height 18
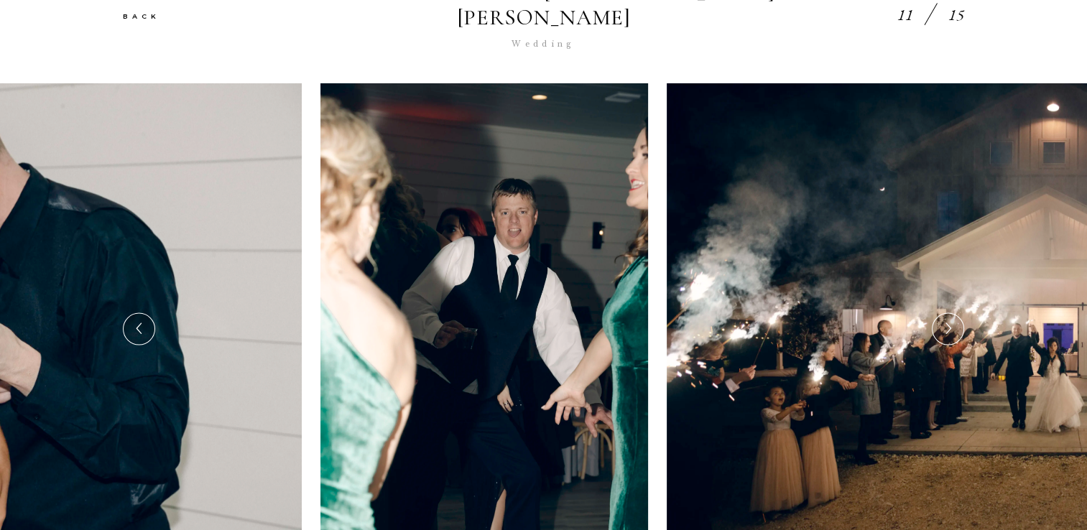
click at [946, 321] on icon at bounding box center [947, 330] width 12 height 18
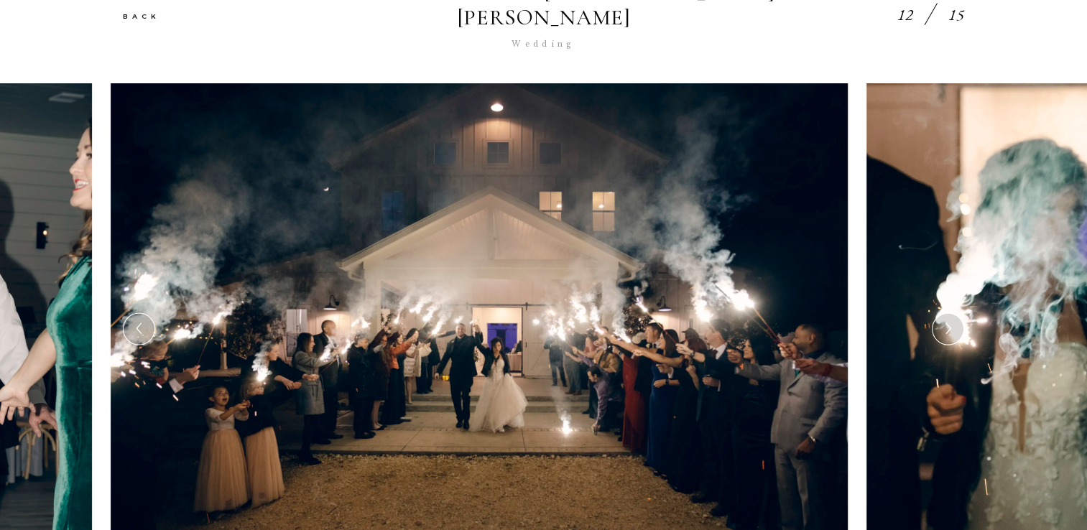
click at [946, 321] on icon at bounding box center [947, 330] width 12 height 18
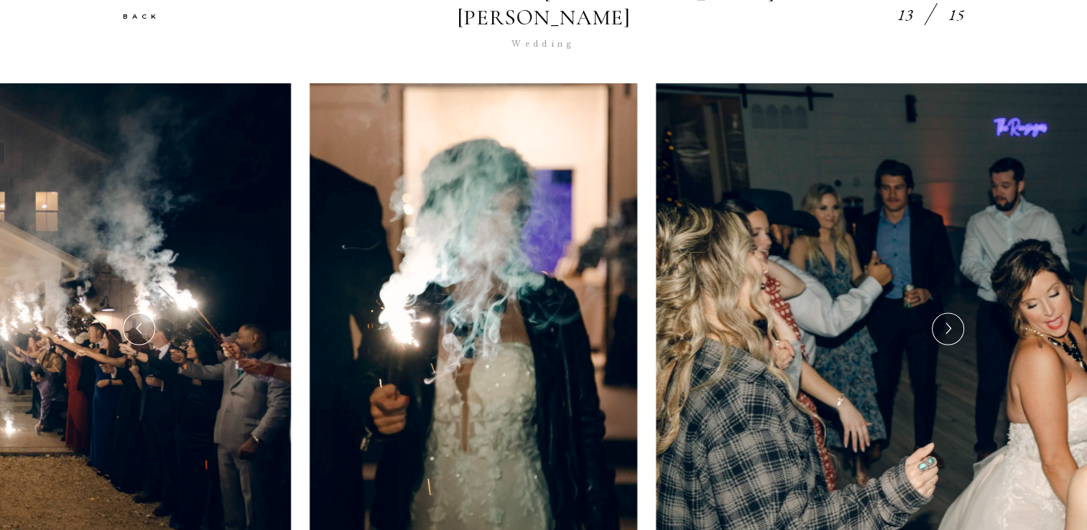
click at [946, 321] on icon at bounding box center [947, 330] width 12 height 18
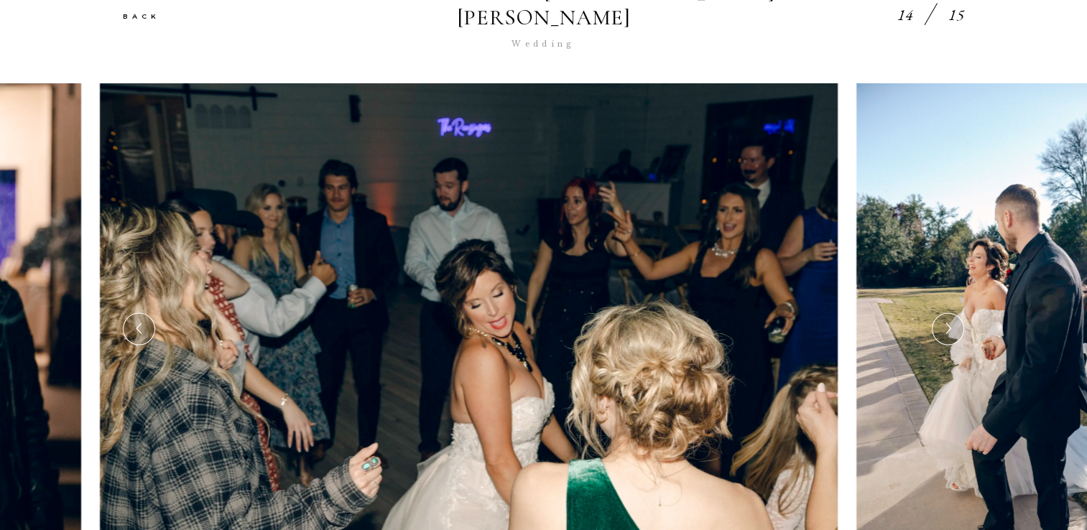
click at [946, 321] on icon at bounding box center [947, 330] width 12 height 18
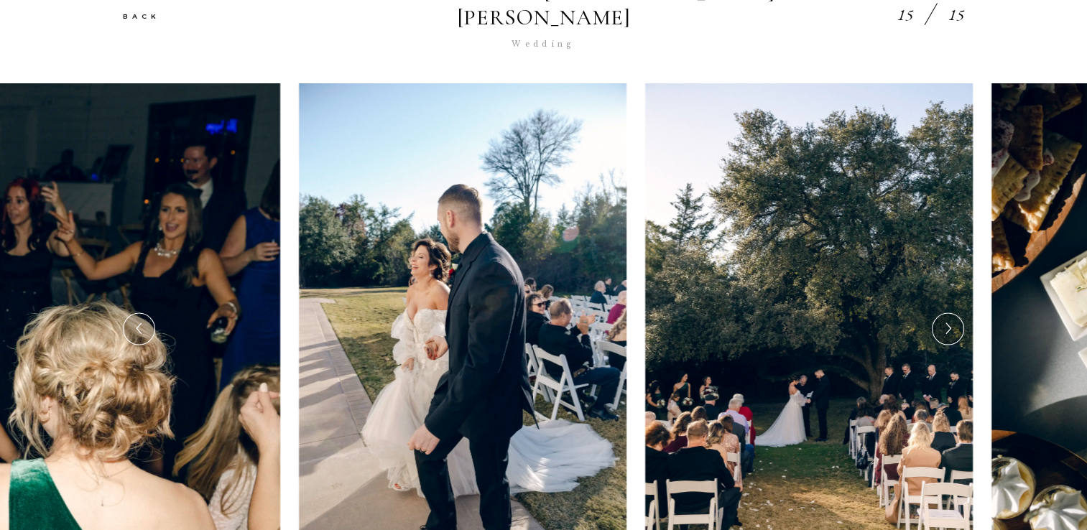
click at [946, 321] on icon at bounding box center [947, 330] width 12 height 18
